Goal: Task Accomplishment & Management: Manage account settings

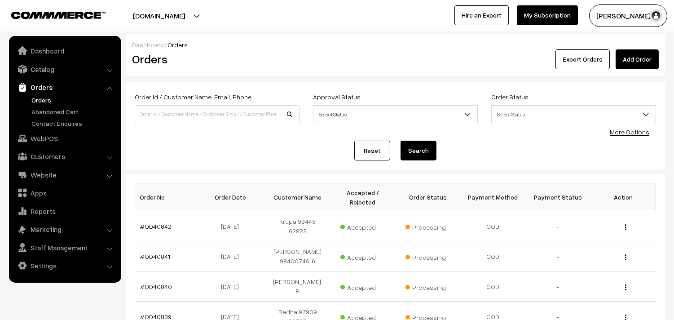
click at [41, 100] on link "Orders" at bounding box center [73, 99] width 89 height 9
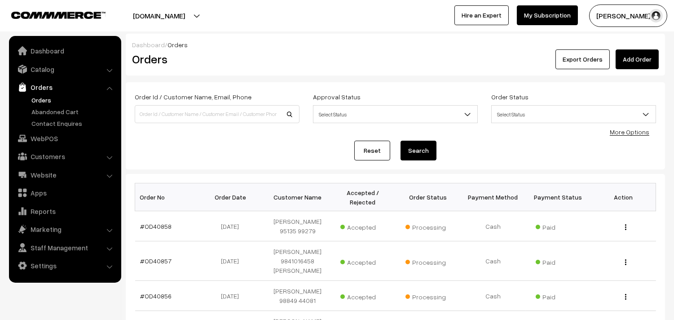
click at [43, 92] on link "Orders" at bounding box center [64, 87] width 107 height 16
click at [43, 95] on link "Orders" at bounding box center [73, 99] width 89 height 9
click at [36, 101] on link "Orders" at bounding box center [73, 99] width 89 height 9
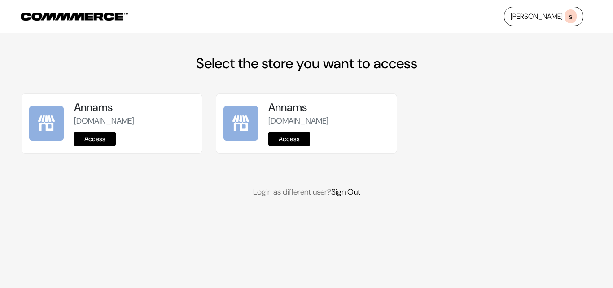
click at [105, 137] on link "Access" at bounding box center [95, 139] width 42 height 14
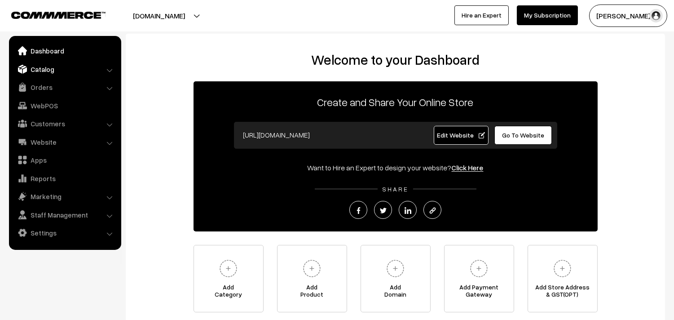
click at [47, 70] on link "Catalog" at bounding box center [64, 69] width 107 height 16
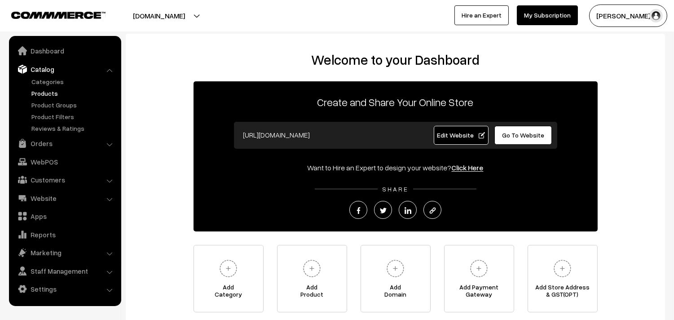
click at [48, 90] on link "Products" at bounding box center [73, 92] width 89 height 9
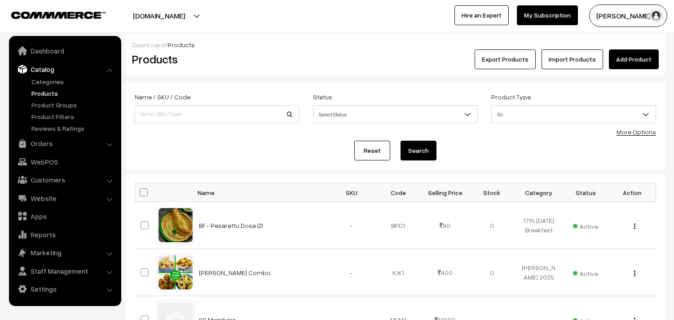
click at [625, 136] on form "Name / SKU / Code Status Select Status Active Inactive Select Status Product Ty…" at bounding box center [395, 125] width 539 height 87
click at [643, 132] on link "More Options" at bounding box center [636, 132] width 40 height 8
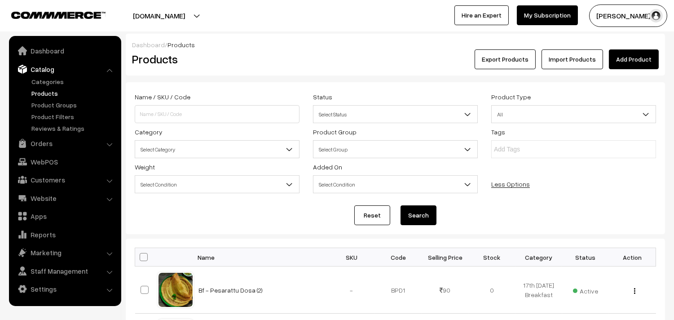
click at [177, 145] on span "Select Category" at bounding box center [217, 149] width 164 height 16
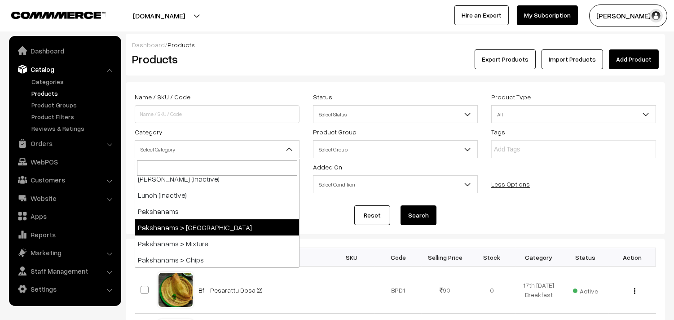
scroll to position [449, 0]
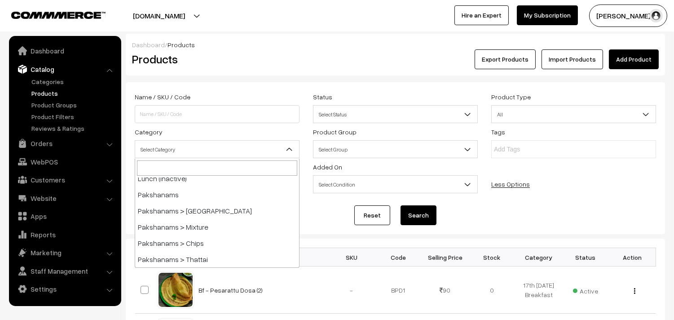
drag, startPoint x: 221, startPoint y: 237, endPoint x: 239, endPoint y: 185, distance: 55.1
select select "54"
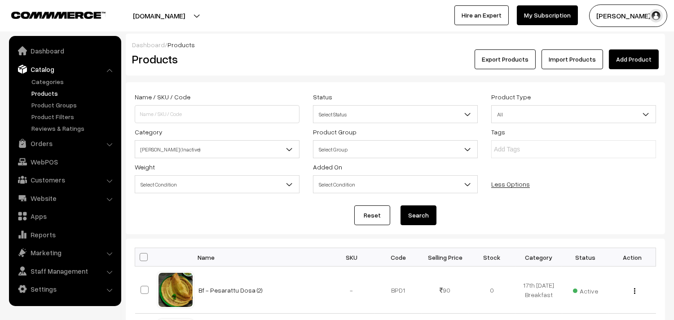
click at [239, 185] on span "Select Condition" at bounding box center [217, 184] width 164 height 16
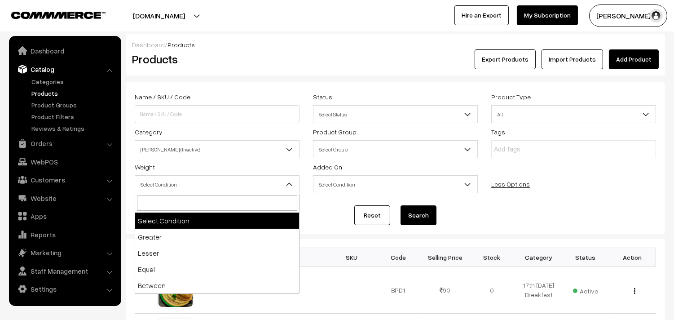
click at [261, 68] on div "Products" at bounding box center [215, 59] width 180 height 20
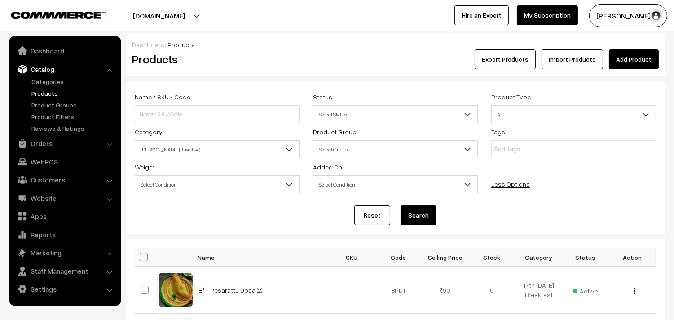
click at [420, 214] on button "Search" at bounding box center [418, 215] width 36 height 20
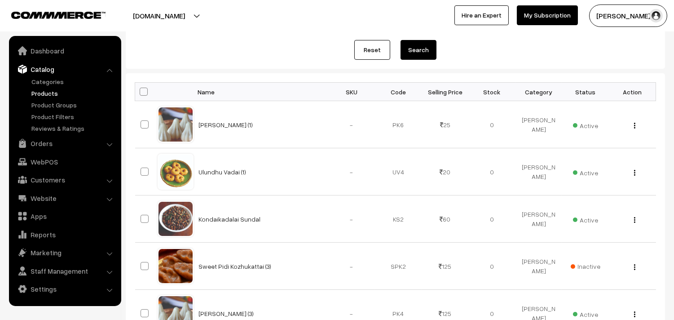
scroll to position [365, 0]
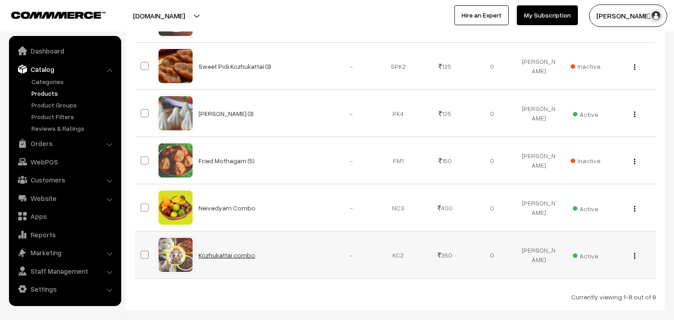
click at [236, 257] on link "Kozhukattai combo" at bounding box center [227, 255] width 57 height 8
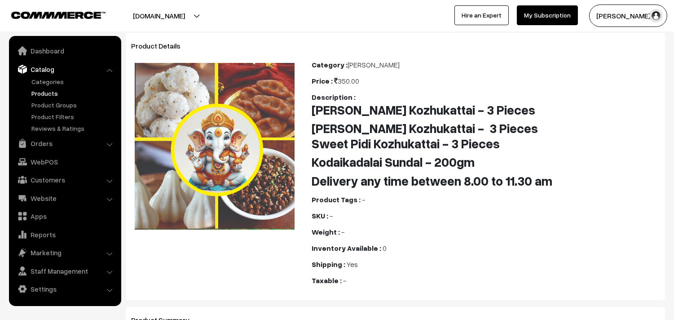
scroll to position [50, 0]
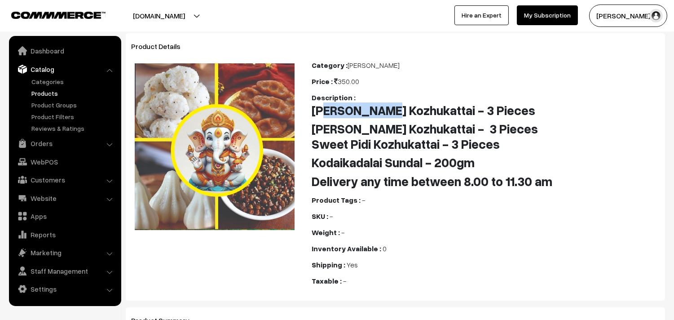
drag, startPoint x: 330, startPoint y: 106, endPoint x: 393, endPoint y: 111, distance: 63.9
click at [393, 111] on b "Poorna Kozhukattai - 3 Pieces" at bounding box center [424, 109] width 224 height 15
drag, startPoint x: 352, startPoint y: 129, endPoint x: 396, endPoint y: 131, distance: 44.0
click at [396, 131] on b "Kara Pidi Kozhukattai - 3 Pieces" at bounding box center [425, 128] width 226 height 15
drag, startPoint x: 348, startPoint y: 147, endPoint x: 410, endPoint y: 147, distance: 62.0
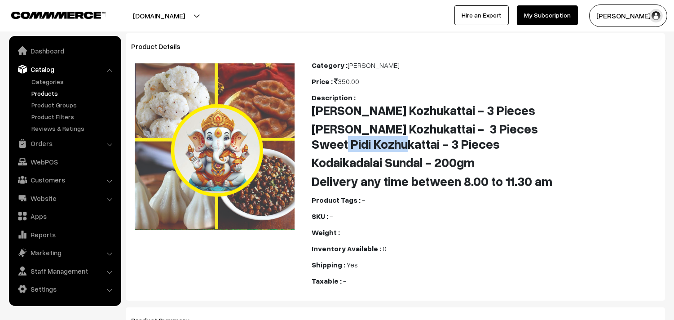
click at [410, 147] on b "Sweet Pidi Kozhukattai - 3 Pieces" at bounding box center [406, 143] width 188 height 15
drag, startPoint x: 343, startPoint y: 162, endPoint x: 411, endPoint y: 163, distance: 67.8
click at [411, 163] on b "Kodaikadalai Sundal - 200gm" at bounding box center [393, 161] width 163 height 15
click at [455, 163] on b "Kodaikadalai Sundal - 200gm" at bounding box center [393, 161] width 163 height 15
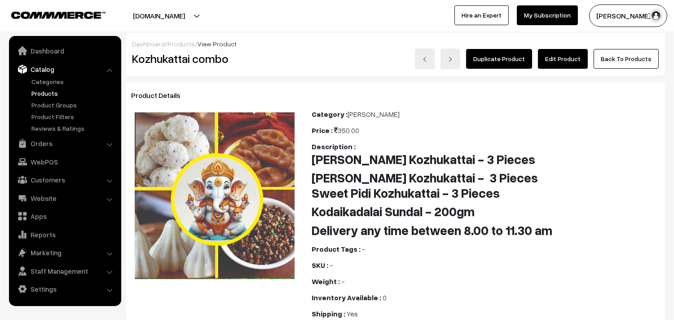
scroll to position [0, 0]
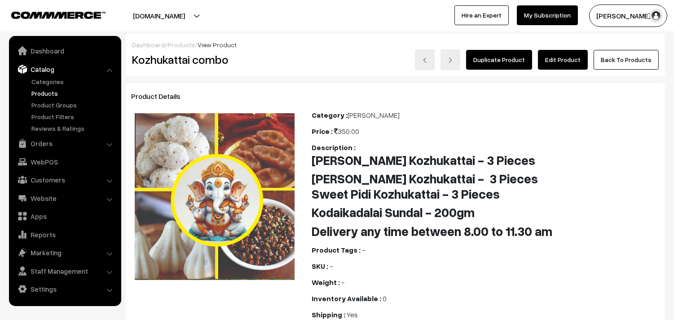
click at [568, 62] on link "Edit Product" at bounding box center [563, 60] width 50 height 20
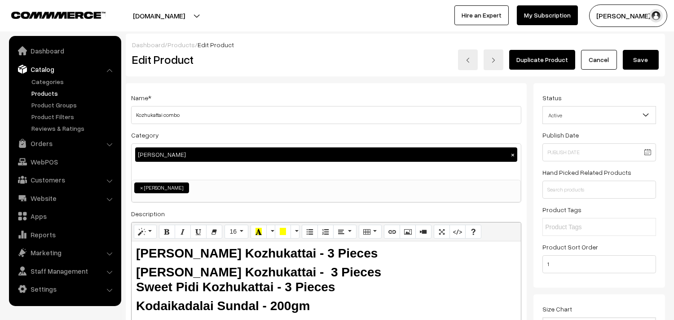
scroll to position [150, 0]
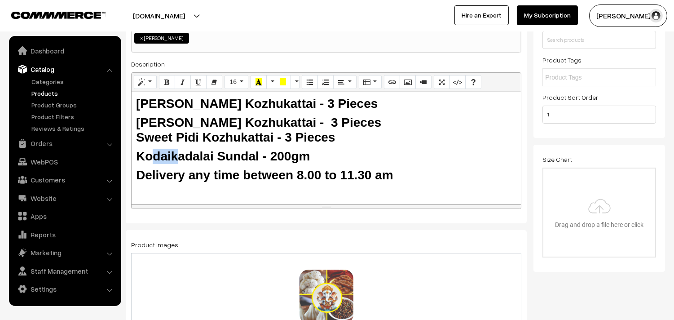
drag, startPoint x: 180, startPoint y: 152, endPoint x: 152, endPoint y: 158, distance: 28.6
click at [152, 158] on b "Kodaikadalai Sundal - 200gm" at bounding box center [223, 156] width 174 height 14
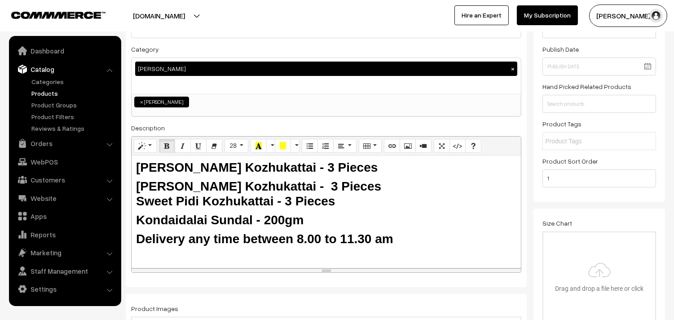
scroll to position [0, 0]
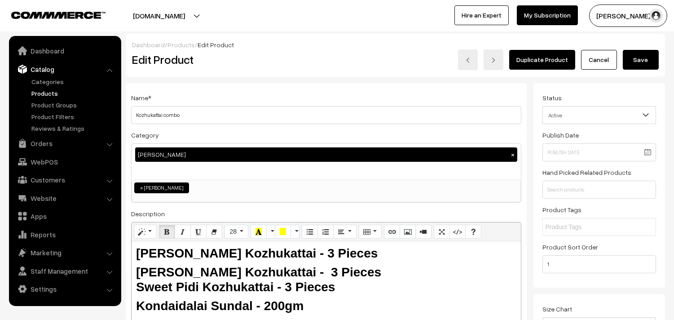
click at [629, 54] on button "Save" at bounding box center [641, 60] width 36 height 20
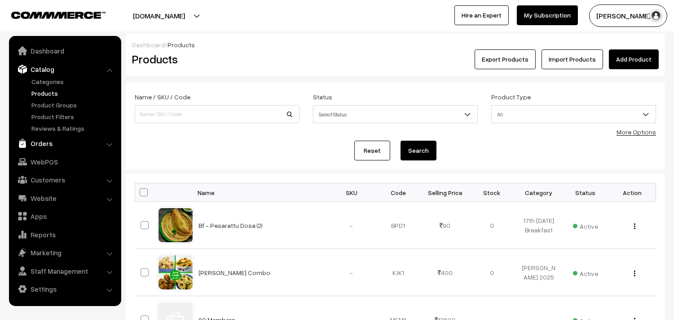
click at [46, 143] on link "Orders" at bounding box center [64, 143] width 107 height 16
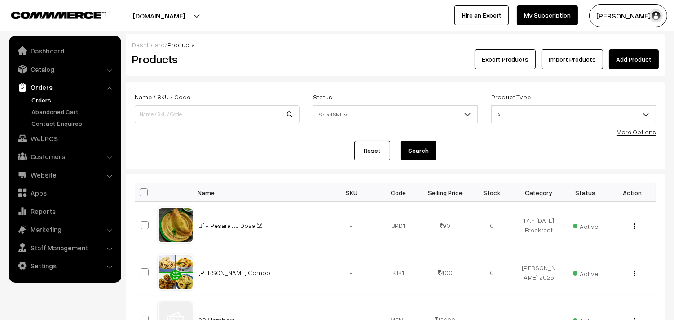
click at [50, 100] on link "Orders" at bounding box center [73, 99] width 89 height 9
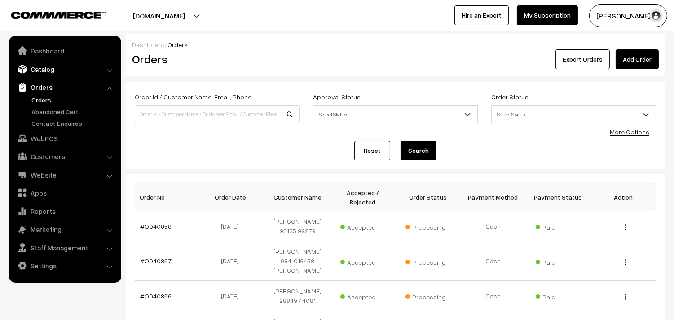
click at [48, 70] on link "Catalog" at bounding box center [64, 69] width 107 height 16
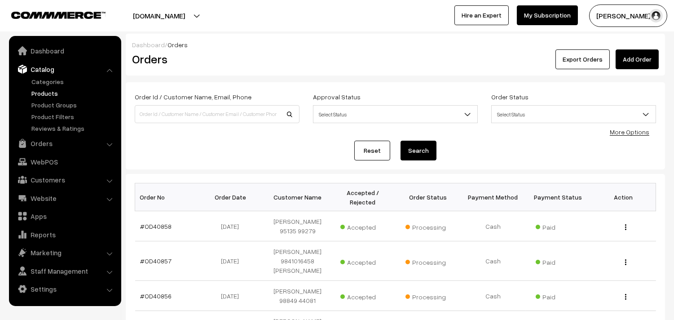
click at [46, 95] on link "Products" at bounding box center [73, 92] width 89 height 9
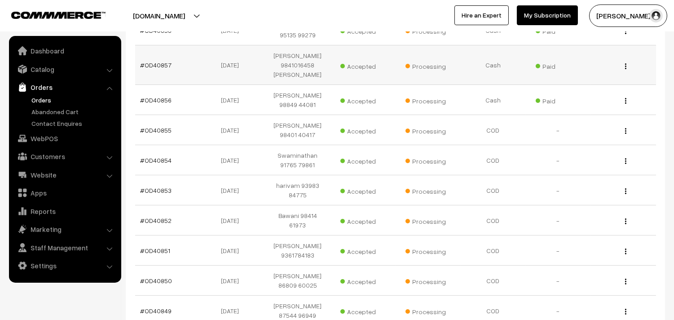
scroll to position [199, 0]
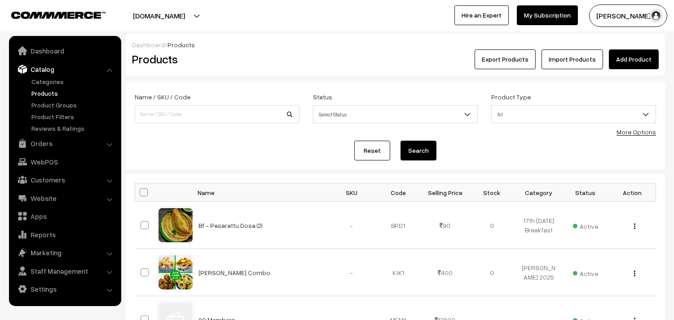
click at [636, 128] on link "More Options" at bounding box center [636, 132] width 40 height 8
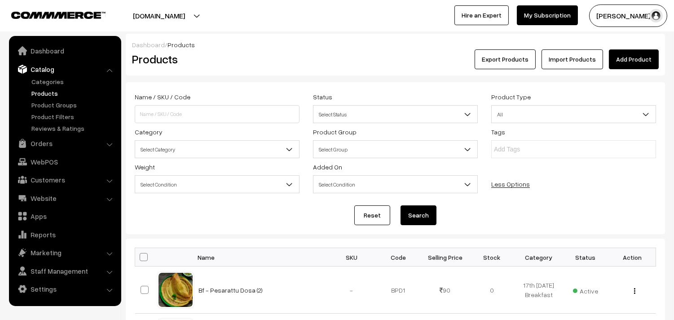
click at [158, 144] on span "Select Category" at bounding box center [217, 149] width 164 height 16
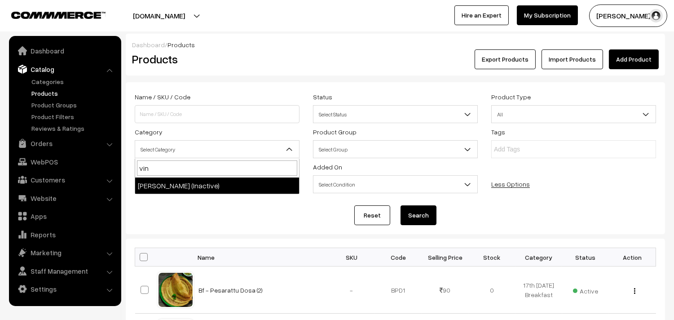
type input "vin"
select select "54"
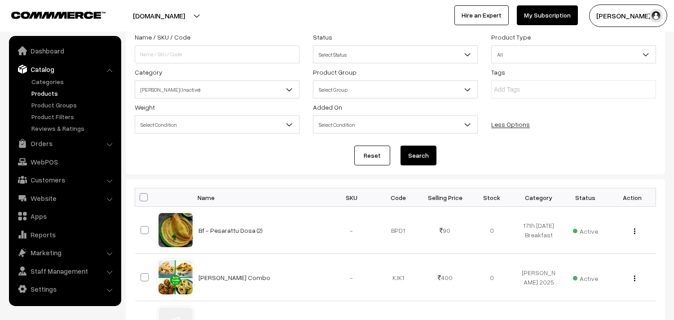
scroll to position [100, 0]
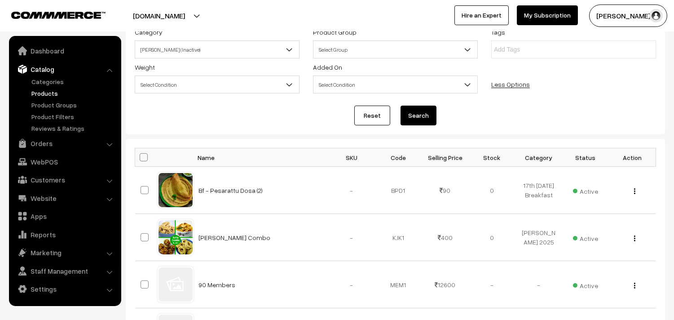
click at [414, 118] on button "Search" at bounding box center [418, 116] width 36 height 20
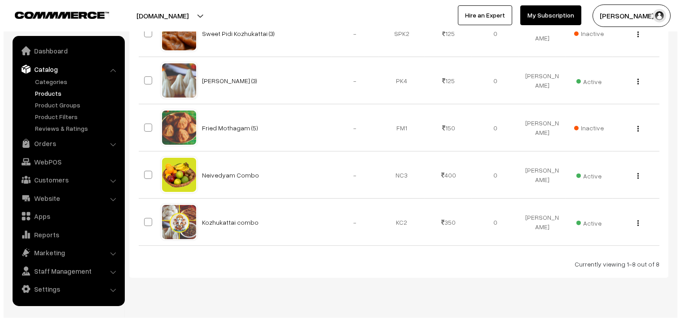
scroll to position [399, 0]
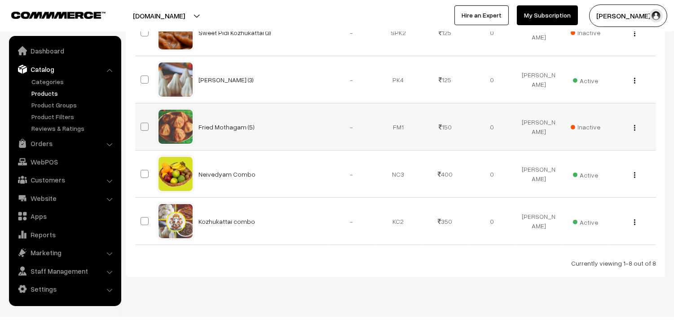
click at [595, 128] on span "Inactive" at bounding box center [586, 126] width 30 height 9
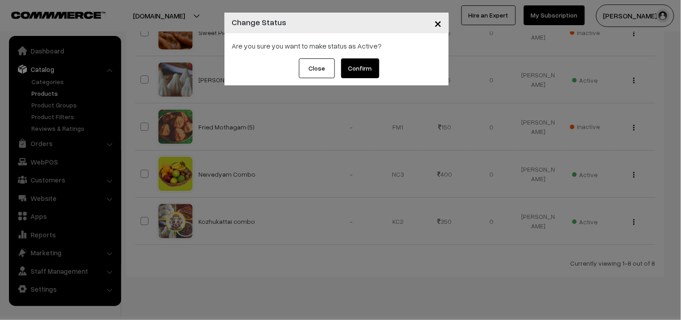
click at [364, 64] on button "Confirm" at bounding box center [360, 68] width 38 height 20
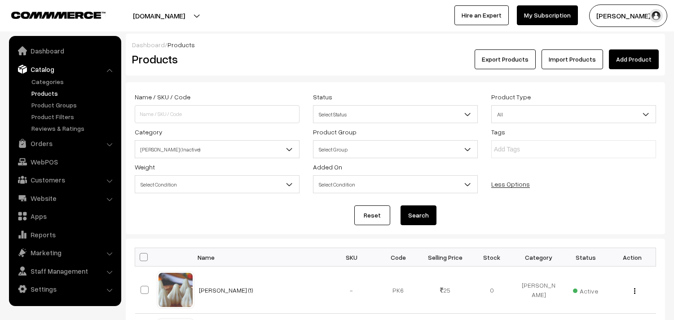
scroll to position [399, 0]
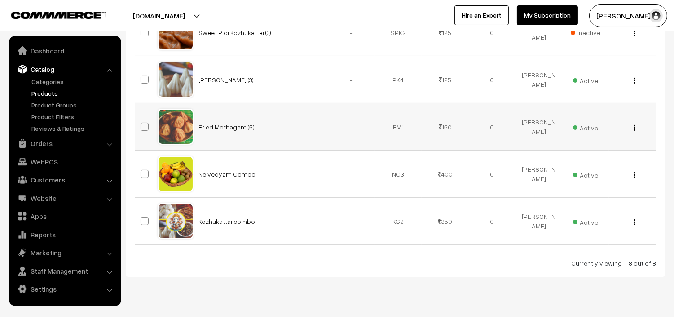
click at [635, 129] on button "button" at bounding box center [634, 127] width 2 height 7
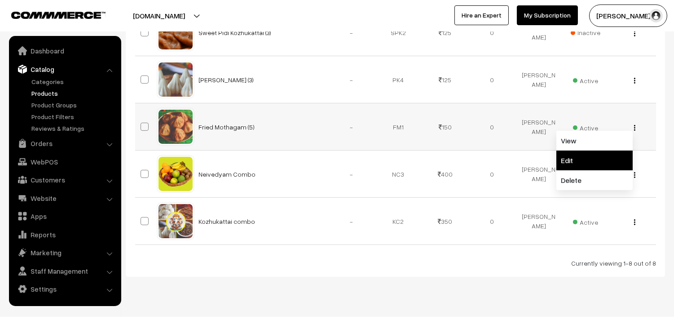
click at [573, 157] on link "Edit" at bounding box center [594, 160] width 76 height 20
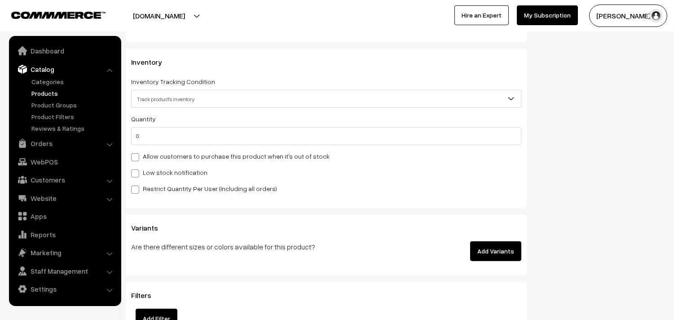
scroll to position [848, 0]
click at [198, 150] on div "Allow customers to purchase this product when it's out of stock" at bounding box center [326, 155] width 390 height 11
click at [196, 156] on label "Allow customers to purchase this product when it's out of stock" at bounding box center [230, 155] width 198 height 9
click at [137, 156] on input "Allow customers to purchase this product when it's out of stock" at bounding box center [134, 155] width 6 height 6
checkbox input "true"
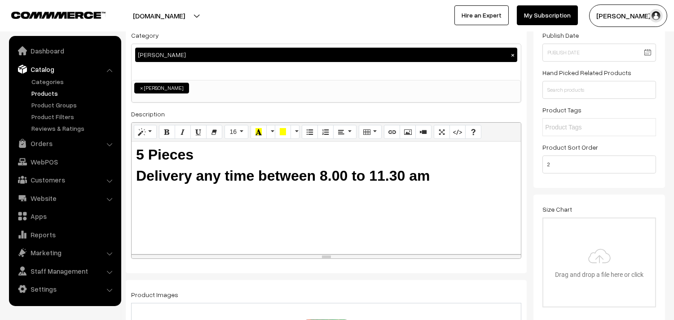
scroll to position [0, 0]
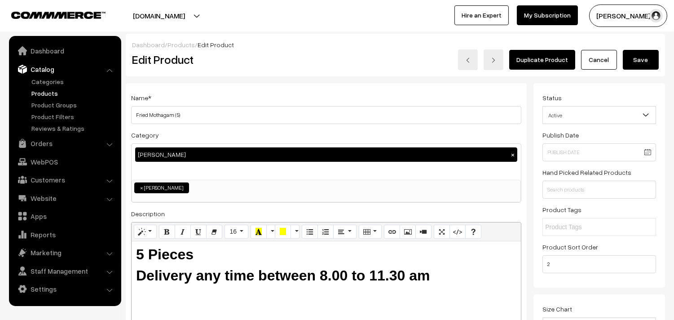
click at [633, 57] on button "Save" at bounding box center [641, 60] width 36 height 20
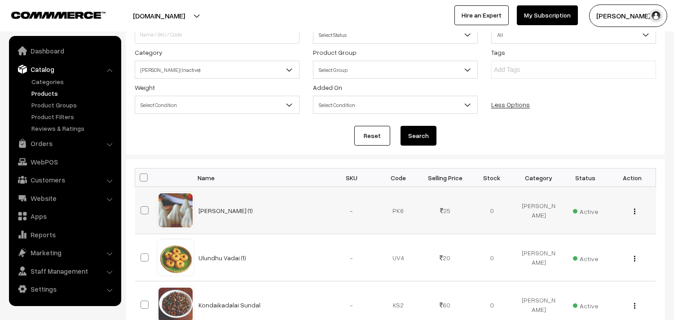
scroll to position [150, 0]
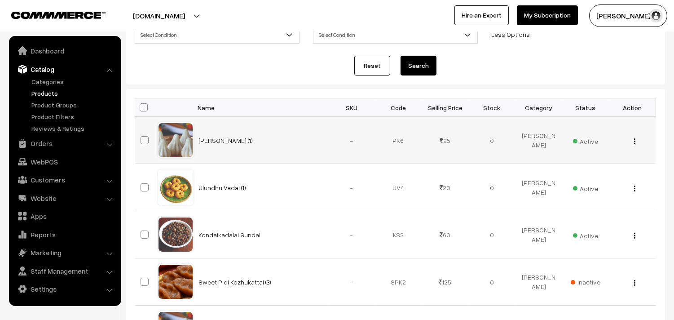
click at [634, 143] on img "button" at bounding box center [634, 141] width 1 height 6
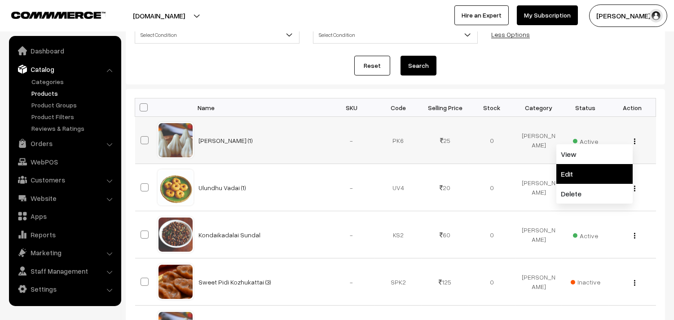
click at [583, 169] on link "Edit" at bounding box center [594, 174] width 76 height 20
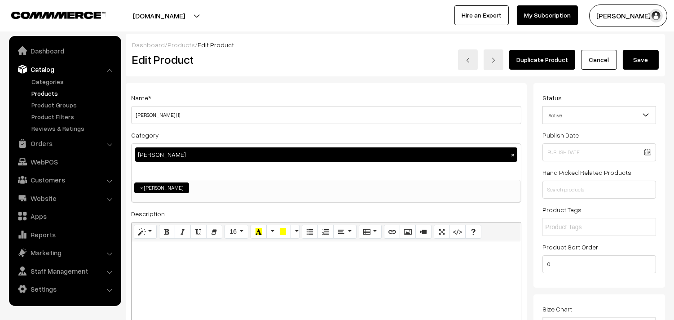
click at [613, 61] on link "Cancel" at bounding box center [599, 60] width 36 height 20
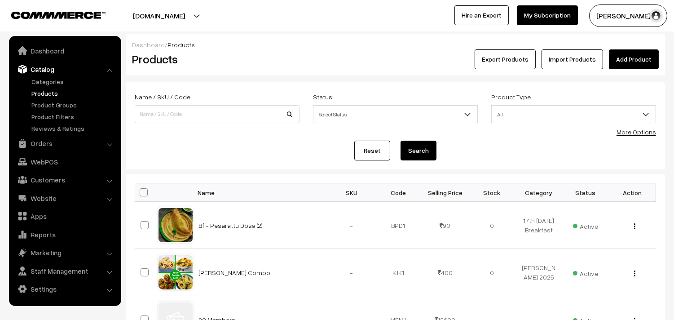
click at [633, 134] on link "More Options" at bounding box center [636, 132] width 40 height 8
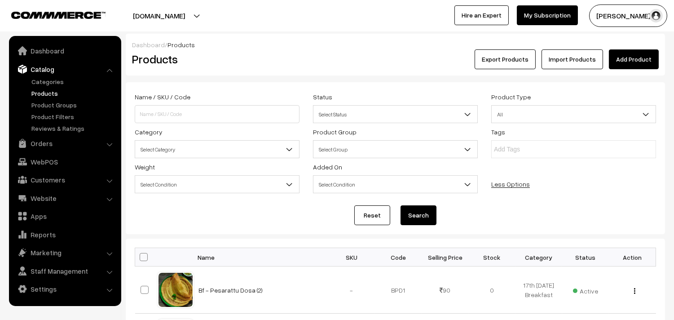
click at [172, 153] on span "Select Category" at bounding box center [217, 149] width 164 height 16
type input "i"
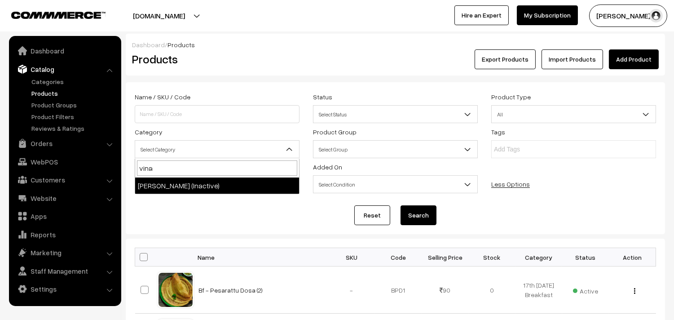
type input "vina"
select select "54"
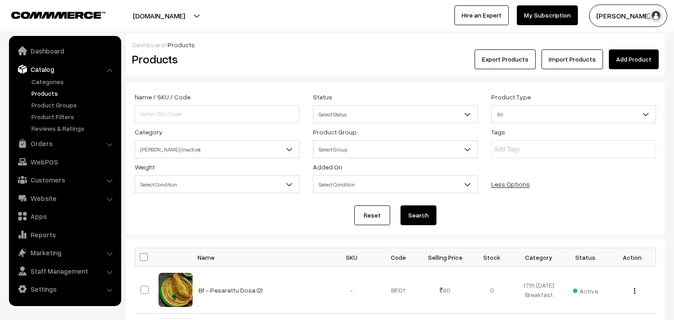
click at [431, 205] on button "Search" at bounding box center [418, 215] width 36 height 20
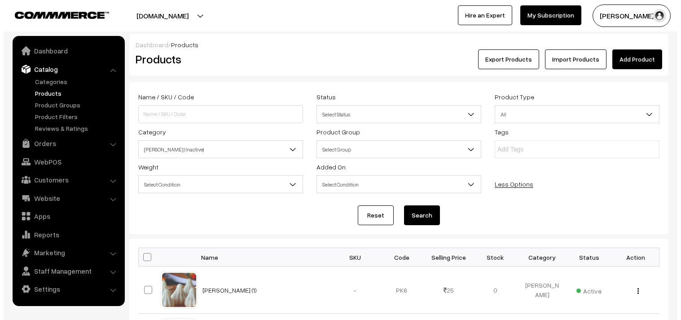
scroll to position [199, 0]
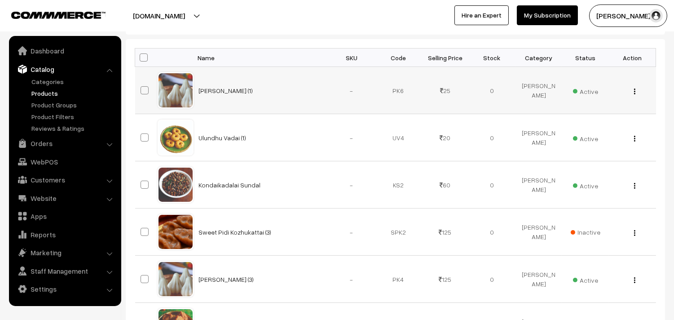
click at [638, 94] on div "View Edit Delete" at bounding box center [632, 90] width 36 height 9
click at [634, 93] on img "button" at bounding box center [634, 91] width 1 height 6
click at [563, 143] on link "Delete" at bounding box center [594, 144] width 76 height 20
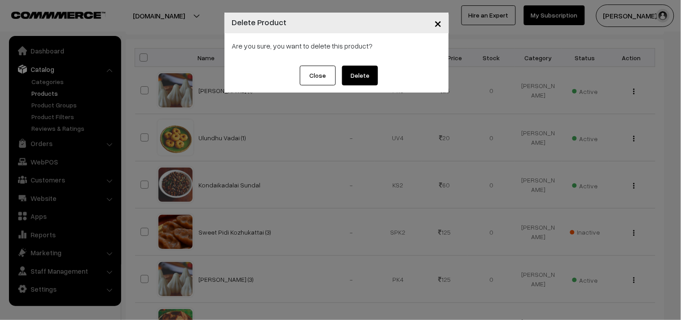
click at [360, 75] on button "Delete" at bounding box center [360, 76] width 36 height 20
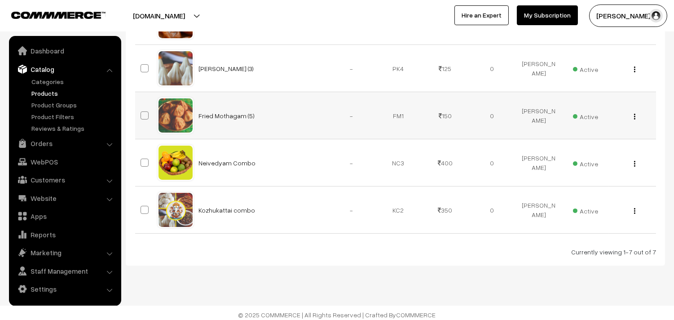
scroll to position [367, 0]
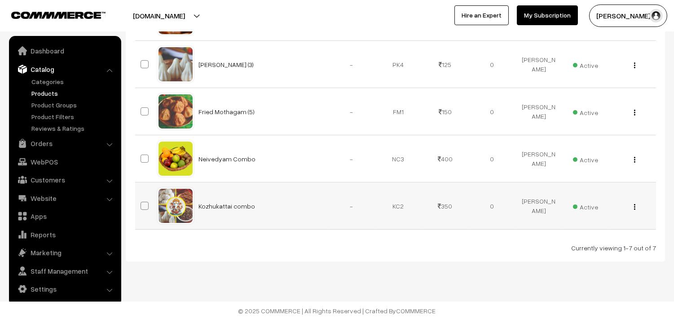
click at [634, 205] on img "button" at bounding box center [634, 207] width 1 height 6
click at [584, 236] on link "Edit" at bounding box center [594, 239] width 76 height 20
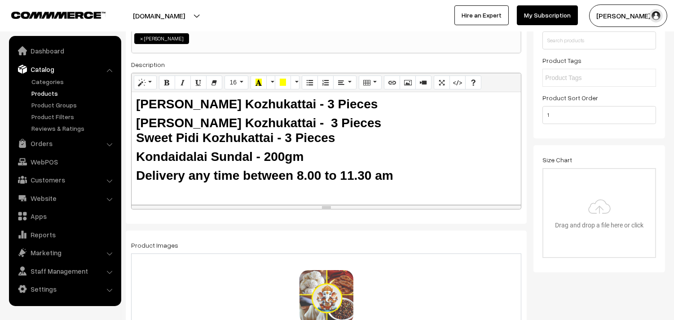
scroll to position [150, 0]
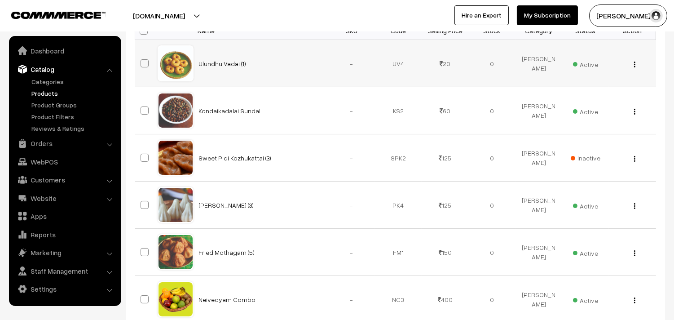
scroll to position [317, 0]
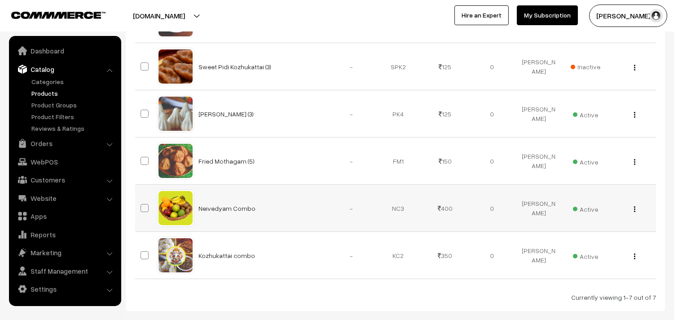
click at [638, 208] on div "View Edit Delete" at bounding box center [632, 207] width 36 height 9
click at [634, 211] on img "button" at bounding box center [634, 209] width 1 height 6
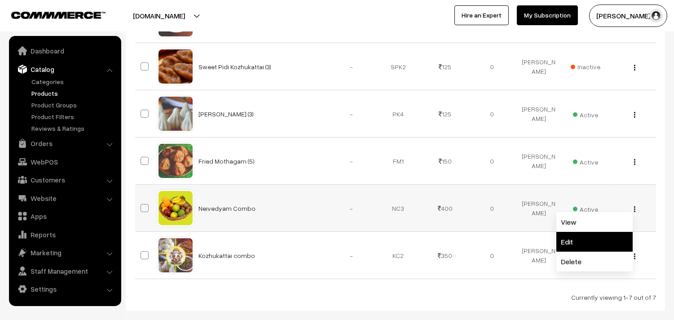
click at [578, 240] on link "Edit" at bounding box center [594, 242] width 76 height 20
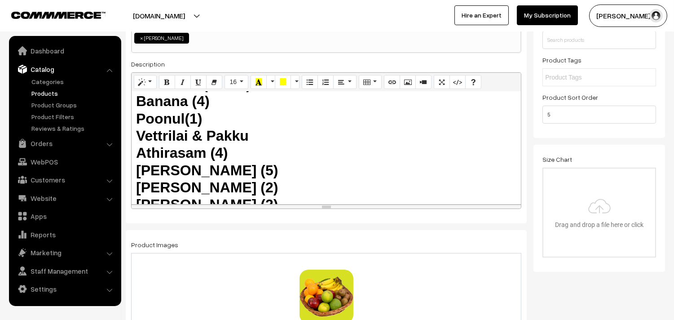
scroll to position [107, 0]
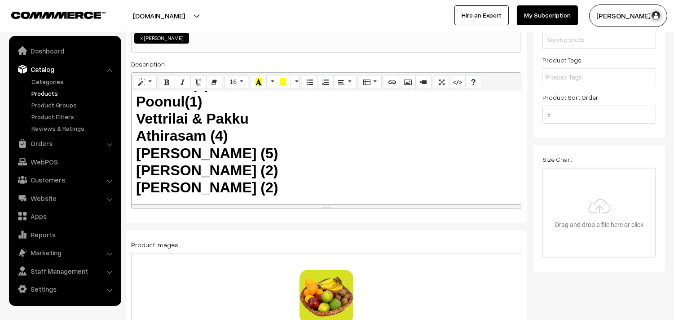
click at [241, 133] on h2 "Pear Fruit (1) Wood Apple (1) Apple (1) Guava (1) Karumbu (Small) Banana (4) Po…" at bounding box center [326, 92] width 380 height 207
click at [257, 150] on h2 "Pear Fruit (1) Wood Apple (1) Apple (1) Guava (1) Karumbu (Small) Banana (4) Po…" at bounding box center [326, 92] width 380 height 207
click at [254, 169] on h2 "Pear Fruit (1) Wood Apple (1) Apple (1) Guava (1) Karumbu (Small) Banana (4) Po…" at bounding box center [326, 92] width 380 height 207
click at [252, 184] on h2 "Pear Fruit (1) Wood Apple (1) Apple (1) Guava (1) Karumbu (Small) Banana (4) Po…" at bounding box center [326, 92] width 380 height 207
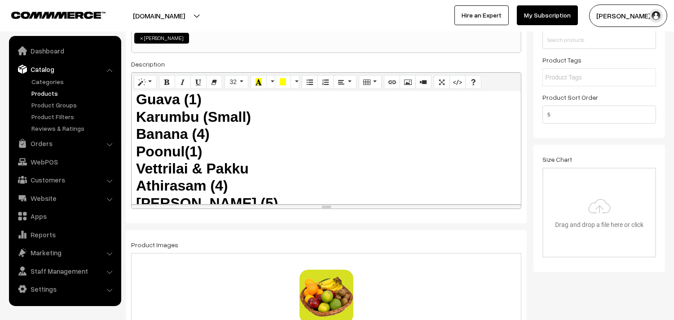
click at [253, 158] on h2 "Pear Fruit (1) Wood Apple (1) Apple (1) Guava (1) Karumbu (Small) Banana (4) Po…" at bounding box center [326, 142] width 380 height 207
click at [231, 145] on h2 "Pear Fruit (1) Wood Apple (1) Apple (1) Guava (1) Karumbu (Small) Banana (4) Po…" at bounding box center [326, 142] width 380 height 207
click at [227, 138] on h2 "Pear Fruit (1) Wood Apple (1) Apple (1) Guava (1) Karumbu (Small) Banana (4) Po…" at bounding box center [326, 142] width 380 height 207
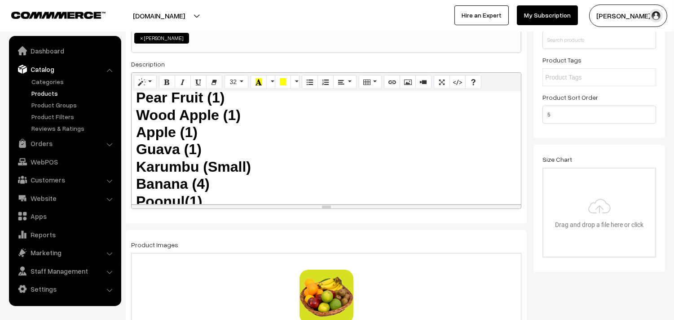
click at [217, 151] on h2 "Pear Fruit (1) Wood Apple (1) Apple (1) Guava (1) Karumbu (Small) Banana (4) Po…" at bounding box center [326, 192] width 380 height 207
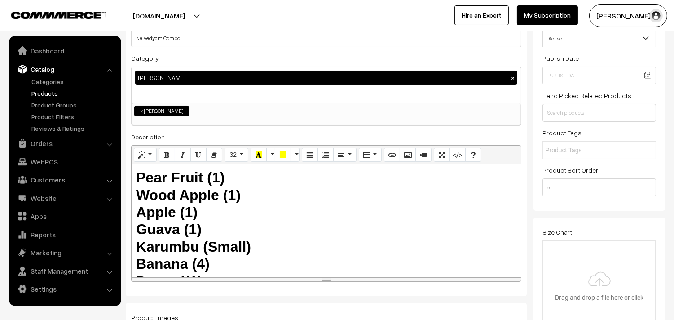
scroll to position [0, 0]
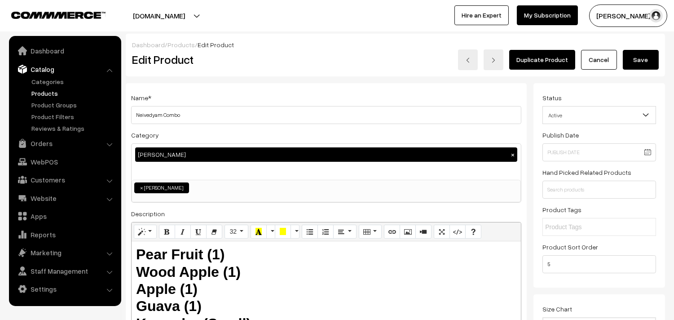
click at [634, 60] on button "Save" at bounding box center [641, 60] width 36 height 20
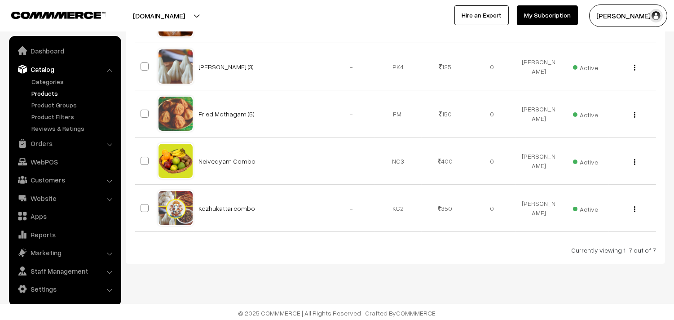
scroll to position [367, 0]
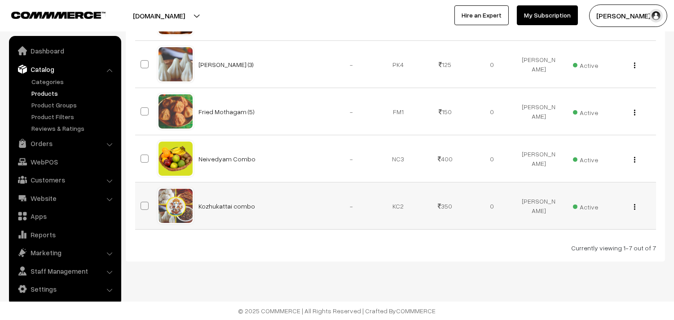
click at [634, 207] on img "button" at bounding box center [634, 207] width 1 height 6
click at [581, 234] on link "Edit" at bounding box center [594, 239] width 76 height 20
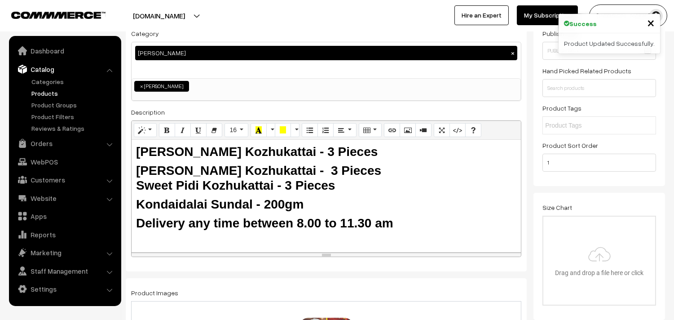
scroll to position [100, 0]
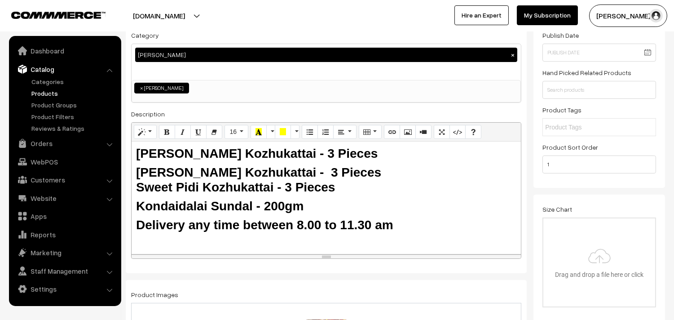
click at [408, 35] on div "Category Vinayagar Chaturthi Neivedhyam × Breakfast & Lunch & Dinner Breakfast …" at bounding box center [326, 66] width 390 height 73
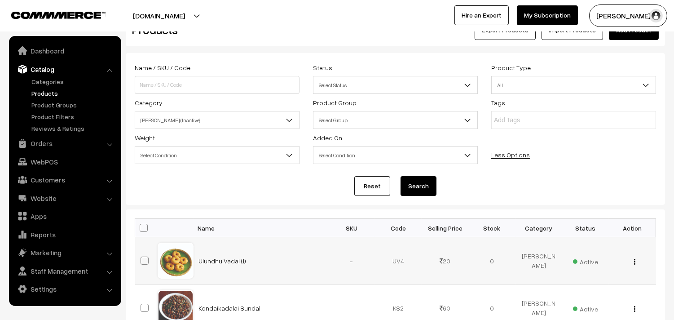
scroll to position [18, 0]
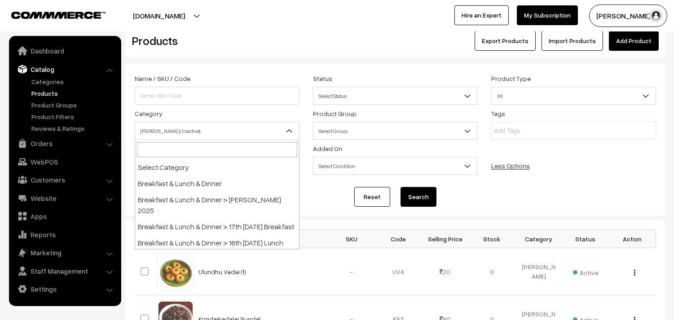
click at [227, 129] on span "Vinayagar Chaturthi Neivedhyam (Inactive)" at bounding box center [217, 131] width 164 height 16
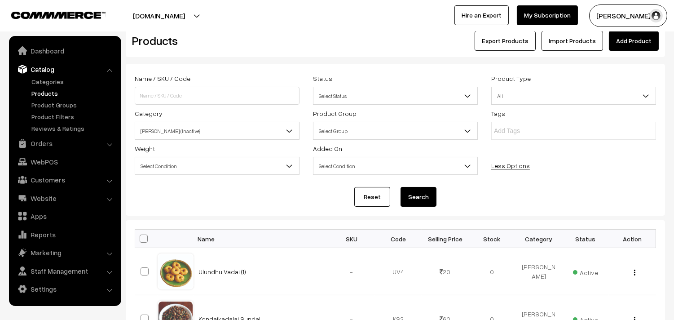
click at [415, 192] on button "Search" at bounding box center [418, 197] width 36 height 20
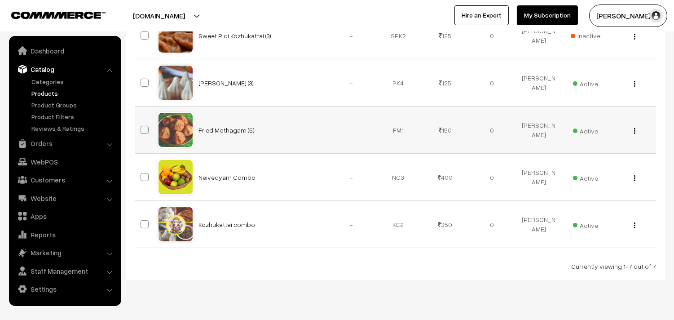
scroll to position [367, 0]
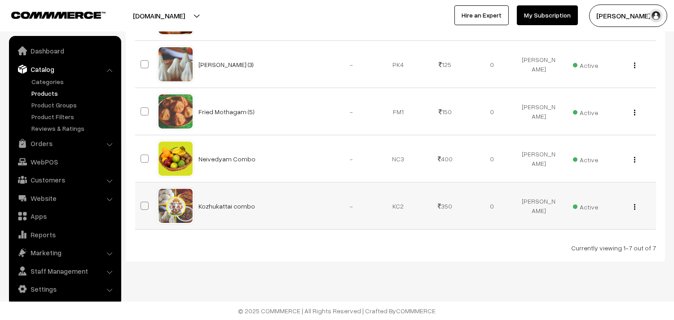
click at [634, 207] on img "button" at bounding box center [634, 207] width 1 height 6
click at [584, 241] on link "Edit" at bounding box center [594, 239] width 76 height 20
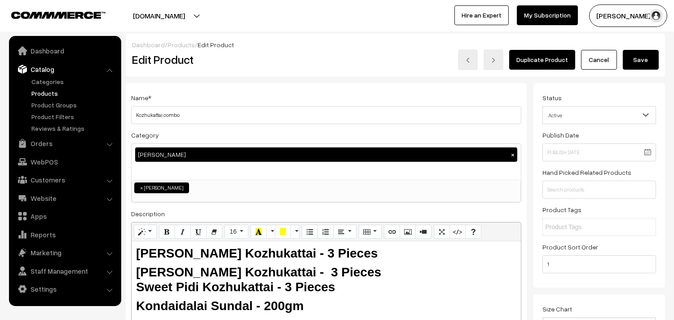
click at [640, 62] on button "Save" at bounding box center [641, 60] width 36 height 20
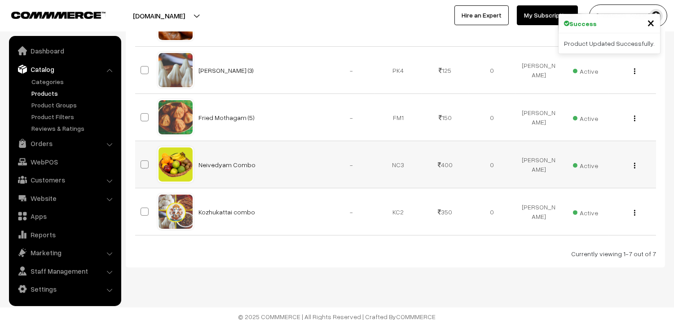
scroll to position [367, 0]
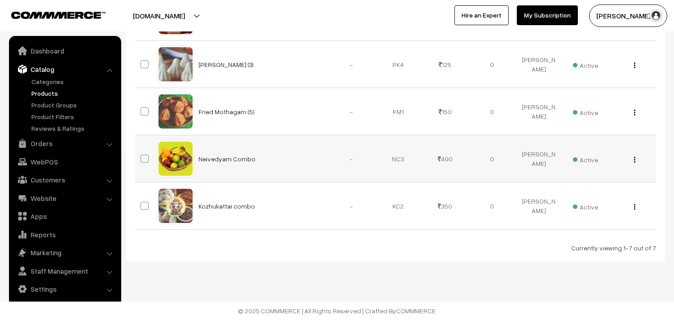
click at [635, 160] on button "button" at bounding box center [634, 159] width 2 height 7
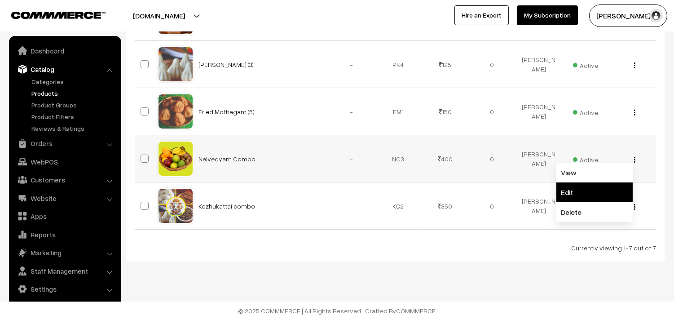
click at [580, 191] on link "Edit" at bounding box center [594, 192] width 76 height 20
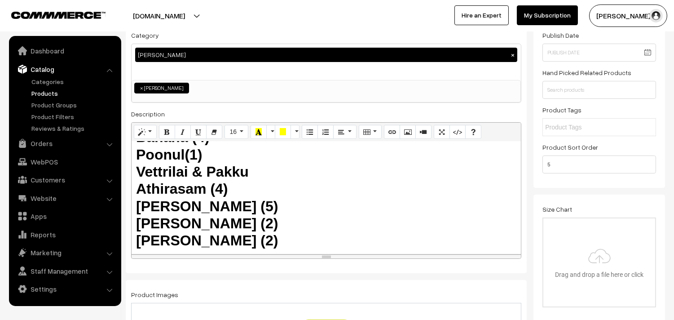
scroll to position [107, 0]
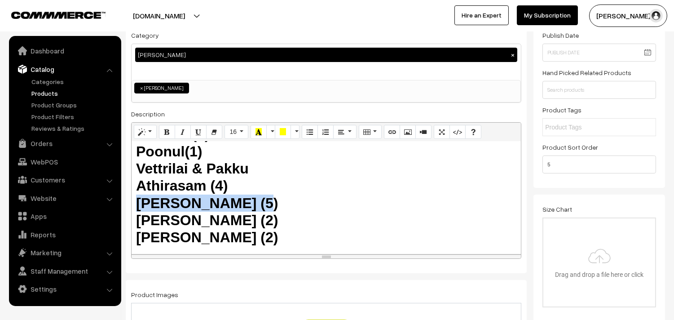
drag, startPoint x: 253, startPoint y: 201, endPoint x: 136, endPoint y: 202, distance: 117.6
click at [136, 202] on h2 "Pear Fruit (1) Wood Apple (1) Apple (1) Guava (1) Karumbu (Small) Banana (4) Po…" at bounding box center [326, 142] width 380 height 207
click at [230, 205] on b "[PERSON_NAME] (5)" at bounding box center [207, 203] width 142 height 16
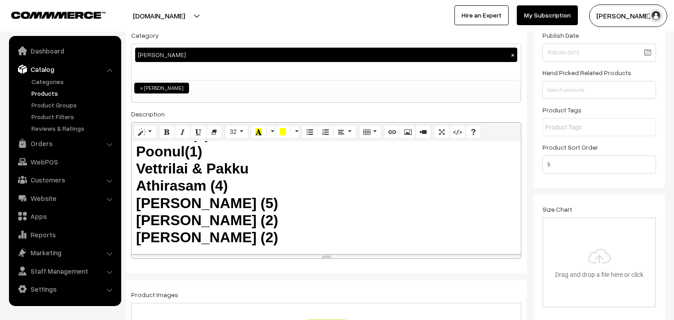
click at [248, 210] on h2 "Pear Fruit (1) Wood Apple (1) Apple (1) Guava (1) Karumbu (Small) Banana (4) Po…" at bounding box center [326, 142] width 380 height 207
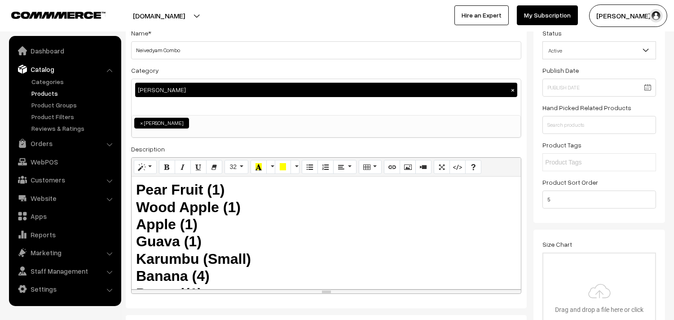
scroll to position [0, 0]
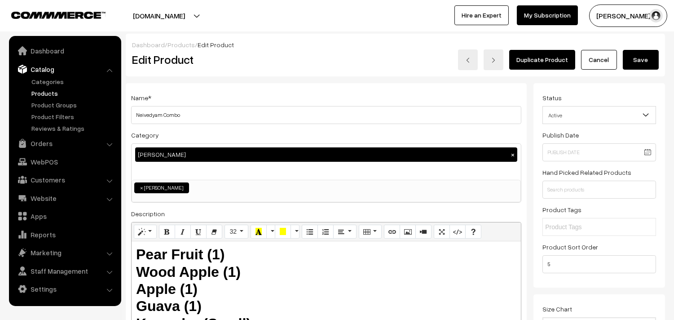
click at [649, 55] on button "Save" at bounding box center [641, 60] width 36 height 20
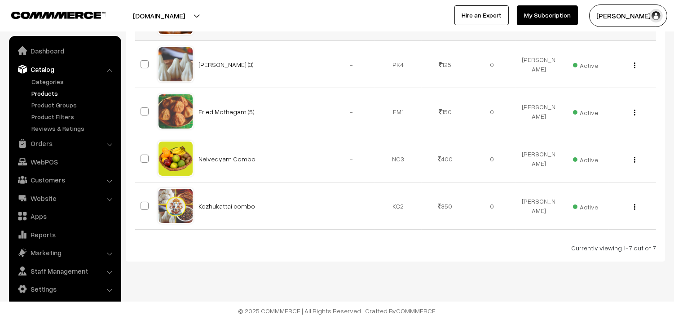
scroll to position [317, 0]
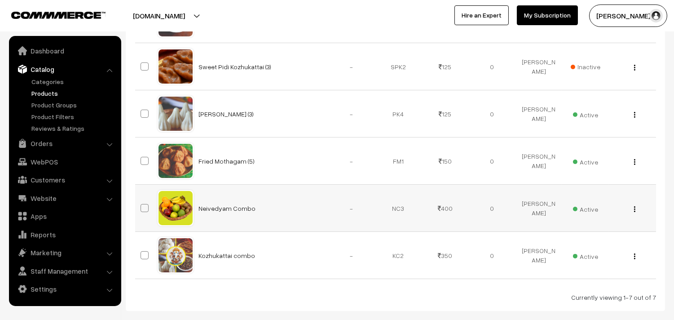
click at [633, 210] on button "button" at bounding box center [634, 208] width 2 height 7
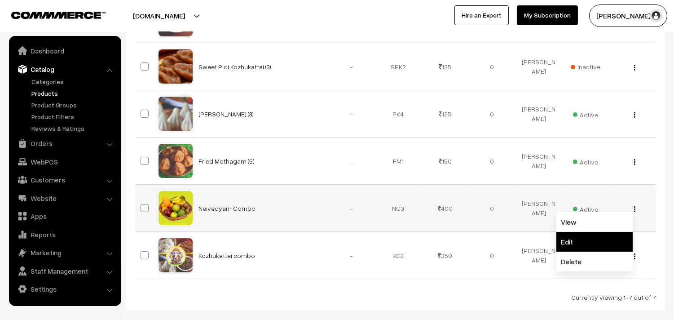
click at [572, 245] on link "Edit" at bounding box center [594, 242] width 76 height 20
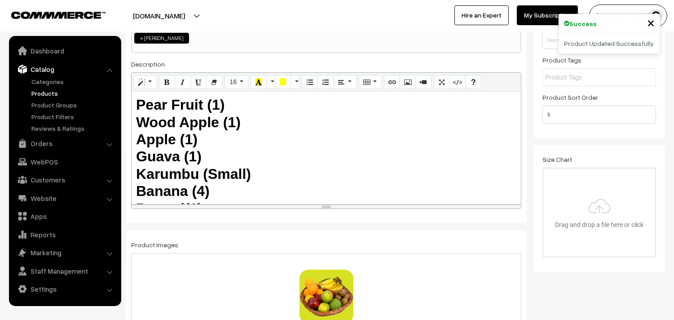
scroll to position [107, 0]
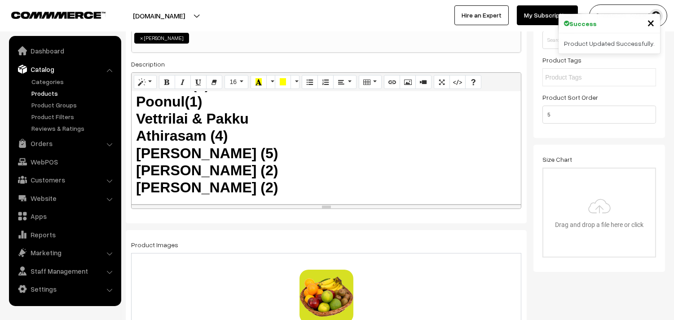
click at [224, 129] on b "Athirasam (4)" at bounding box center [182, 136] width 92 height 16
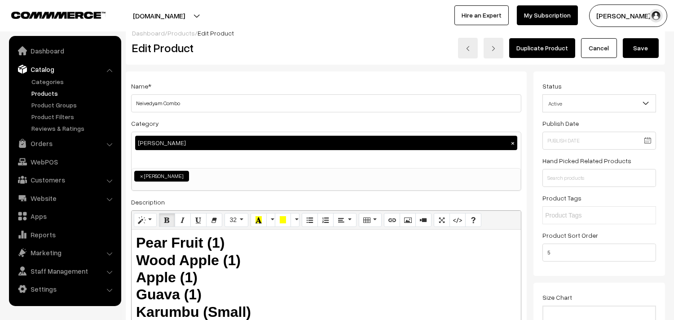
scroll to position [0, 0]
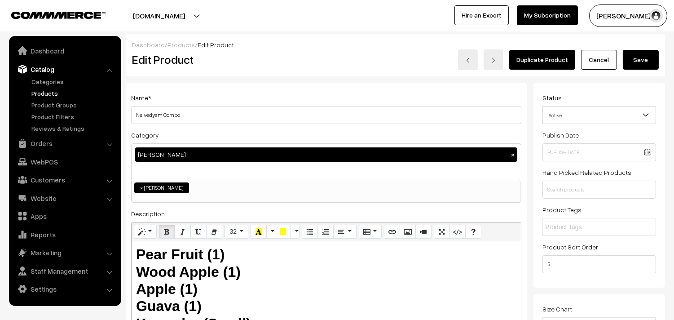
click at [632, 59] on button "Save" at bounding box center [641, 60] width 36 height 20
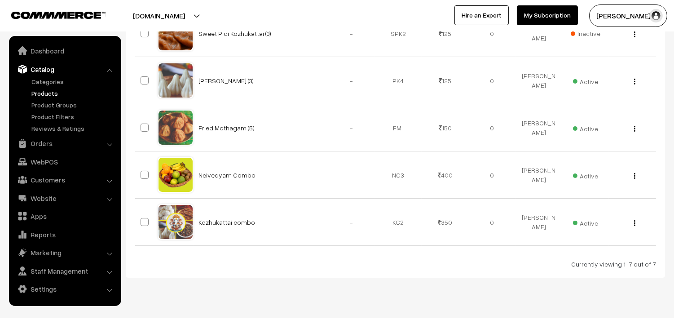
scroll to position [367, 0]
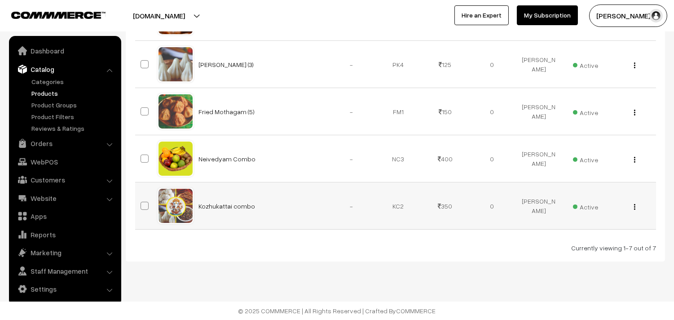
click at [636, 205] on div "View Edit Delete" at bounding box center [632, 205] width 36 height 9
click at [634, 207] on img "button" at bounding box center [634, 207] width 1 height 6
click at [585, 234] on link "Edit" at bounding box center [594, 239] width 76 height 20
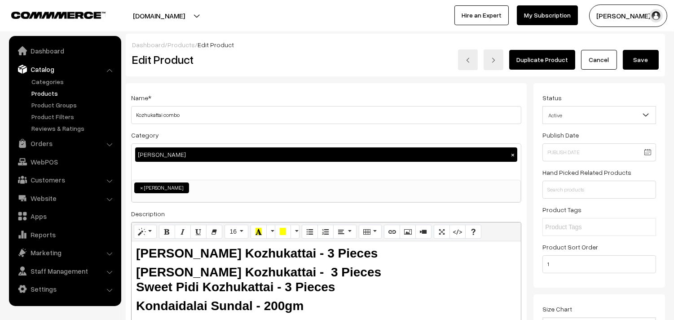
click at [631, 65] on button "Save" at bounding box center [641, 60] width 36 height 20
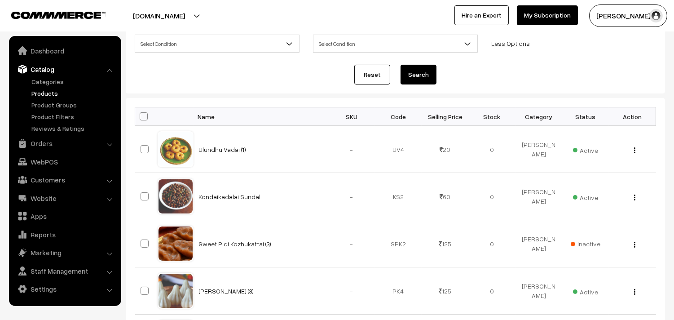
scroll to position [50, 0]
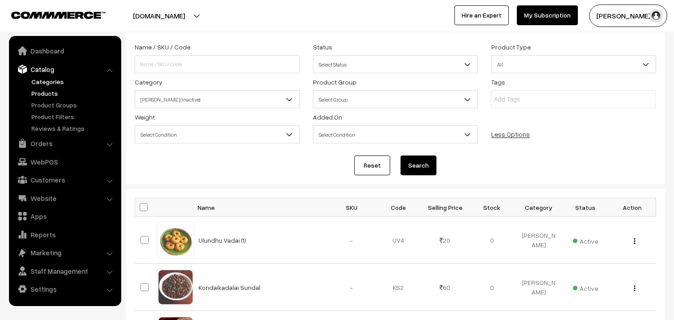
click at [51, 82] on link "Categories" at bounding box center [73, 81] width 89 height 9
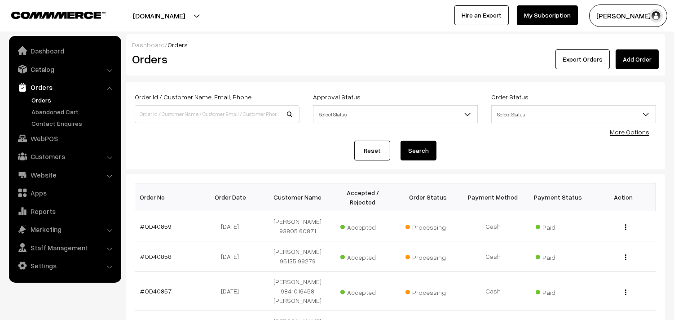
click at [48, 97] on link "Orders" at bounding box center [73, 99] width 89 height 9
click at [154, 110] on input "94455 26140" at bounding box center [217, 114] width 165 height 18
type input "9445526140"
click at [400, 141] on button "Search" at bounding box center [418, 151] width 36 height 20
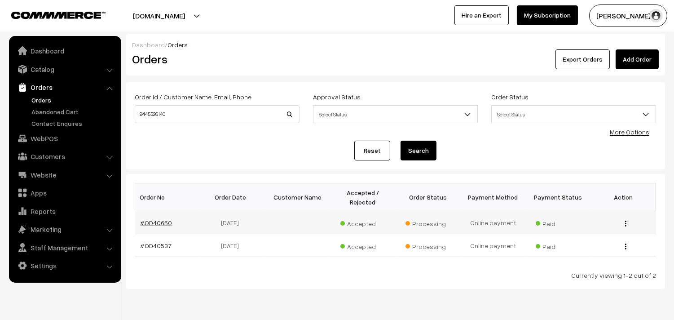
click at [161, 225] on link "#OD40650" at bounding box center [157, 223] width 32 height 8
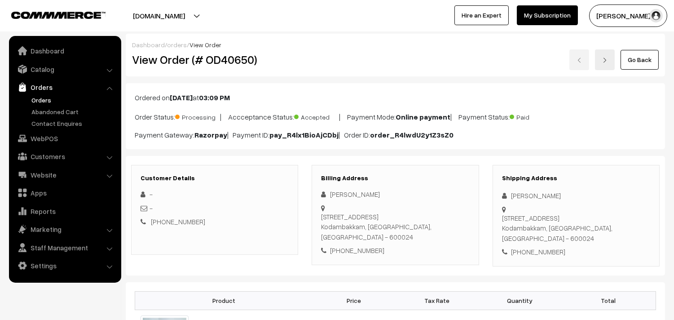
click at [639, 65] on link "Go Back" at bounding box center [639, 60] width 38 height 20
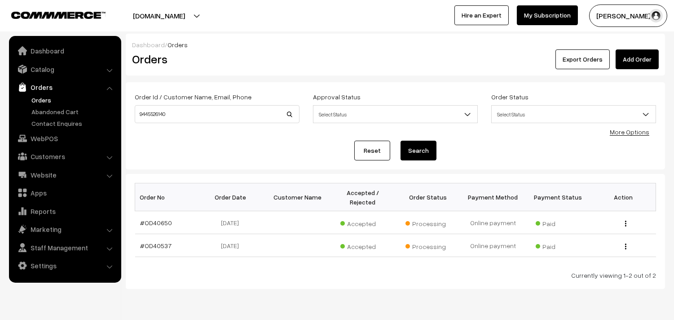
click at [36, 97] on link "Orders" at bounding box center [73, 99] width 89 height 9
